Goal: Task Accomplishment & Management: Manage account settings

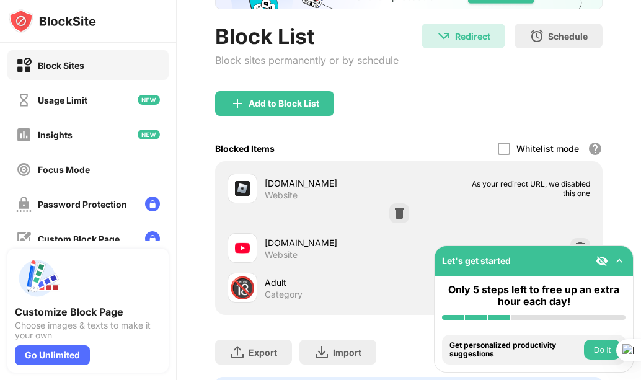
scroll to position [124, 0]
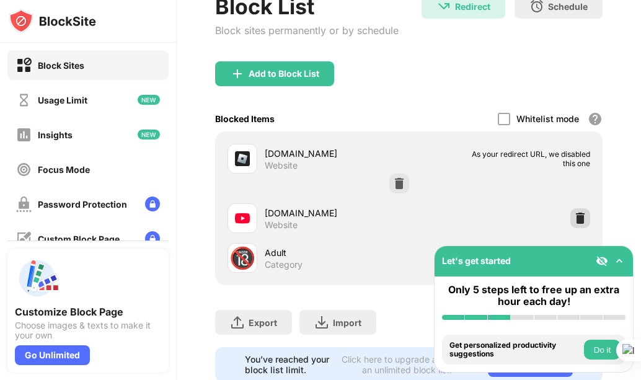
click at [574, 213] on img at bounding box center [580, 218] width 12 height 12
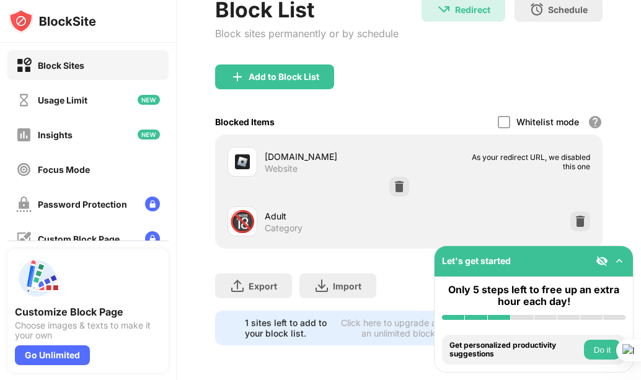
scroll to position [130, 0]
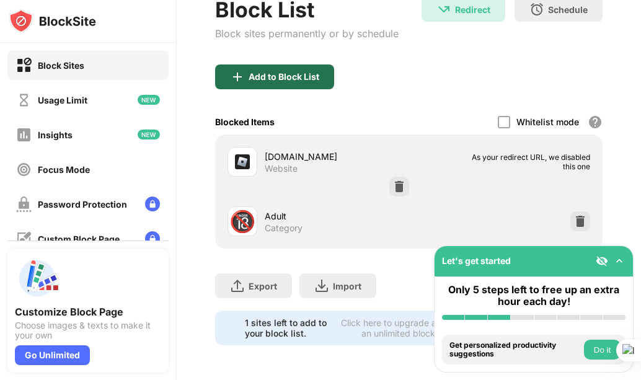
click at [287, 74] on div "Add to Block List" at bounding box center [274, 76] width 119 height 25
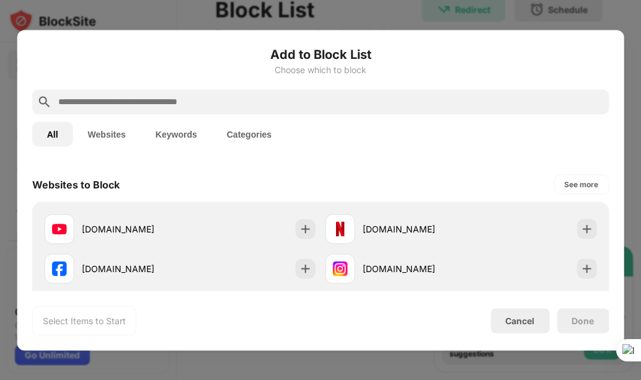
click at [529, 319] on div "Cancel" at bounding box center [519, 320] width 29 height 11
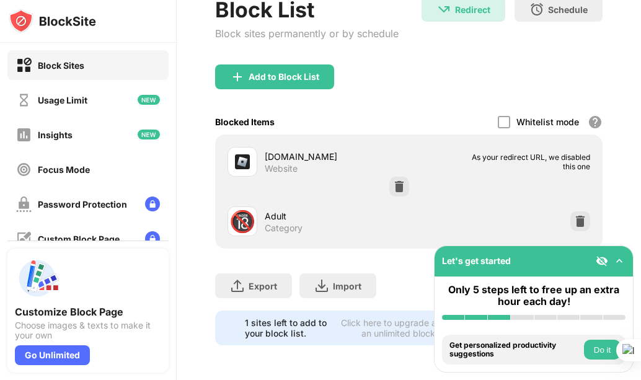
click at [620, 262] on img at bounding box center [619, 261] width 12 height 12
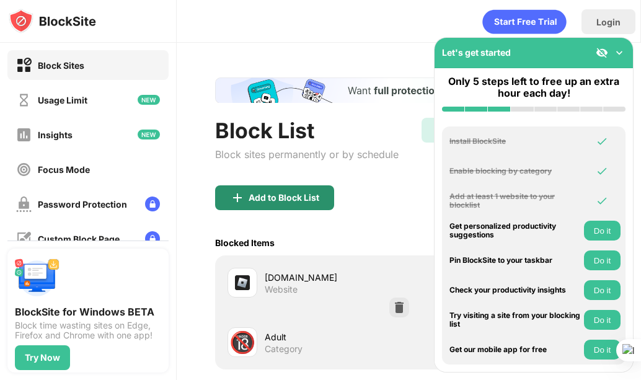
click at [296, 199] on div "Add to Block List" at bounding box center [284, 198] width 71 height 10
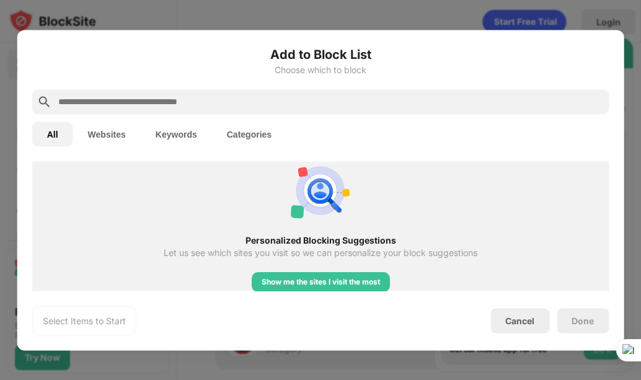
scroll to position [496, 0]
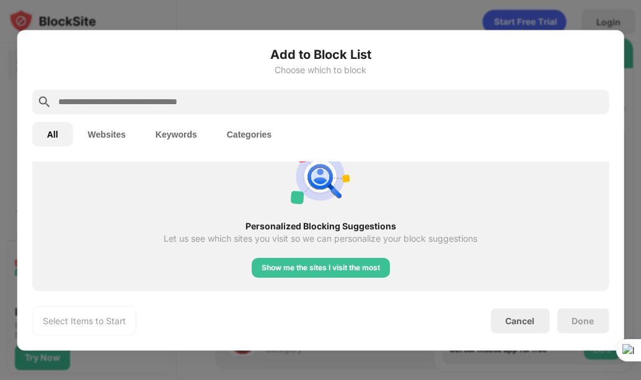
click at [399, 170] on div "Personalized Blocking Suggestions Let us see which sites you visit so we can pe…" at bounding box center [321, 212] width 562 height 146
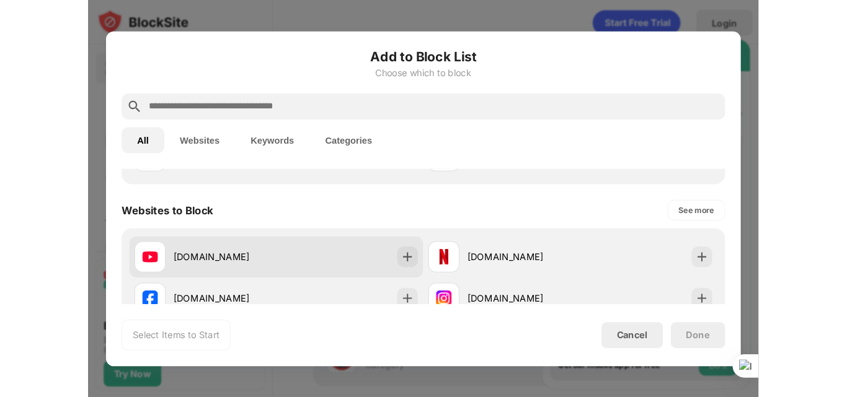
scroll to position [124, 0]
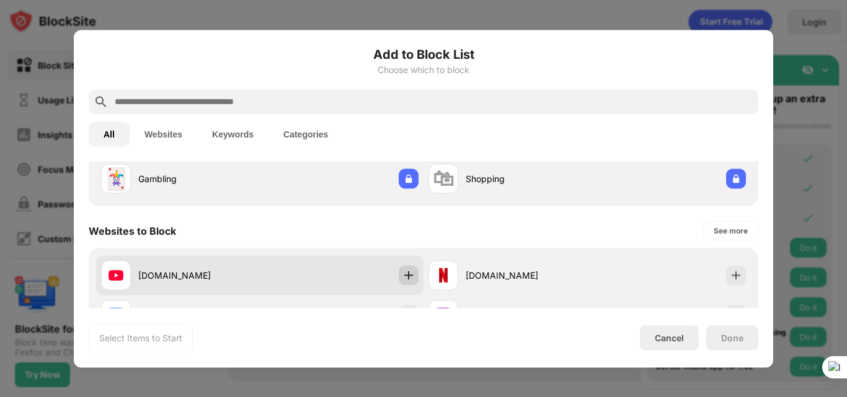
click at [406, 275] on img at bounding box center [408, 275] width 12 height 12
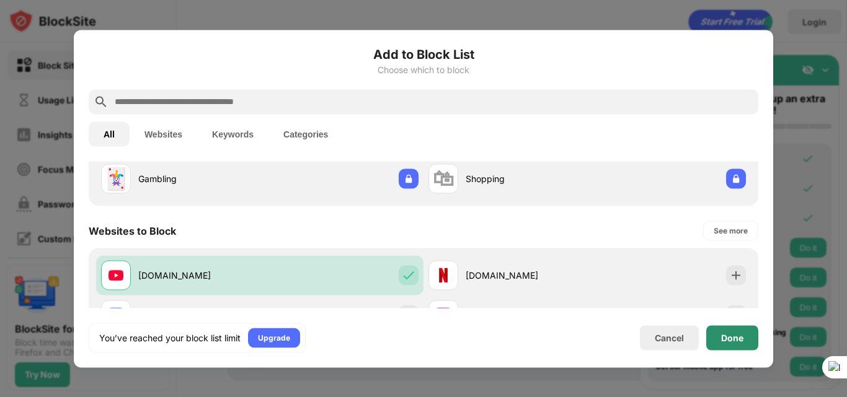
click at [640, 343] on div "Done" at bounding box center [732, 337] width 52 height 25
